Goal: Navigation & Orientation: Understand site structure

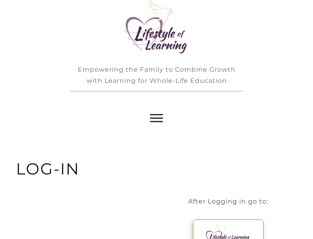
scroll to position [7, 0]
